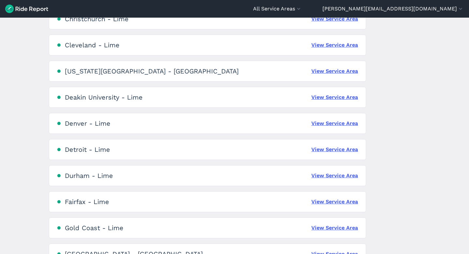
scroll to position [470, 0]
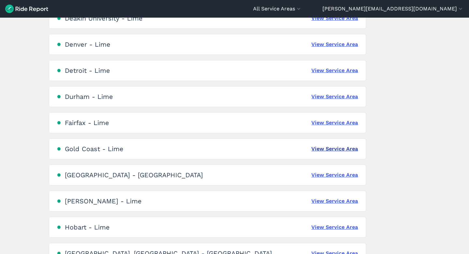
click at [342, 148] on link "View Service Area" at bounding box center [335, 149] width 47 height 8
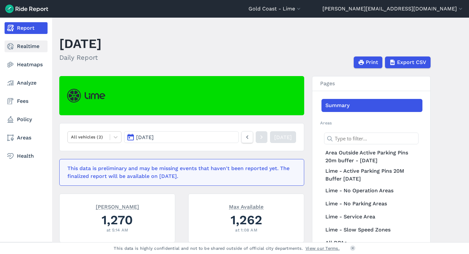
click at [19, 48] on link "Realtime" at bounding box center [26, 46] width 43 height 12
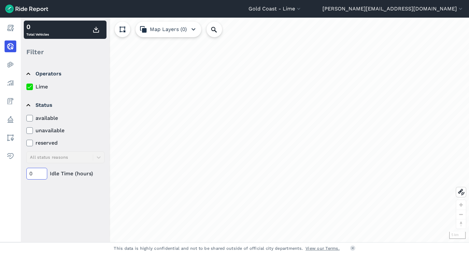
click at [31, 174] on input "0" at bounding box center [36, 174] width 21 height 12
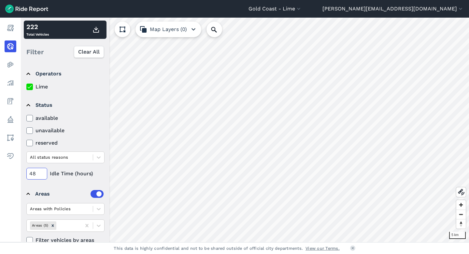
type input "48"
